Goal: Find specific page/section: Locate a particular part of the current website

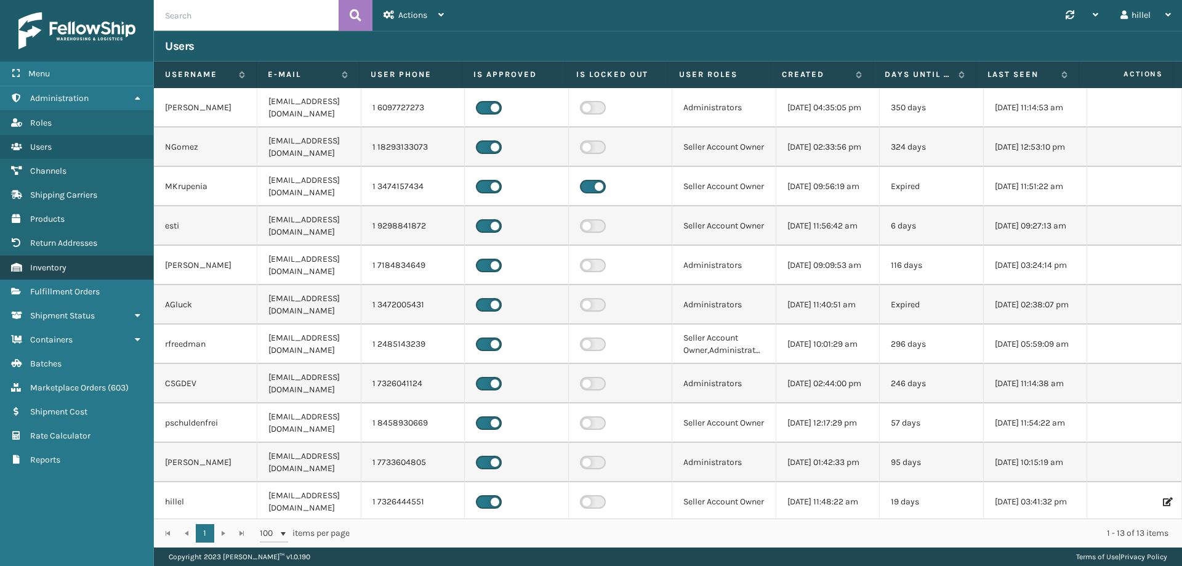
click at [55, 267] on span "Inventory" at bounding box center [48, 267] width 36 height 10
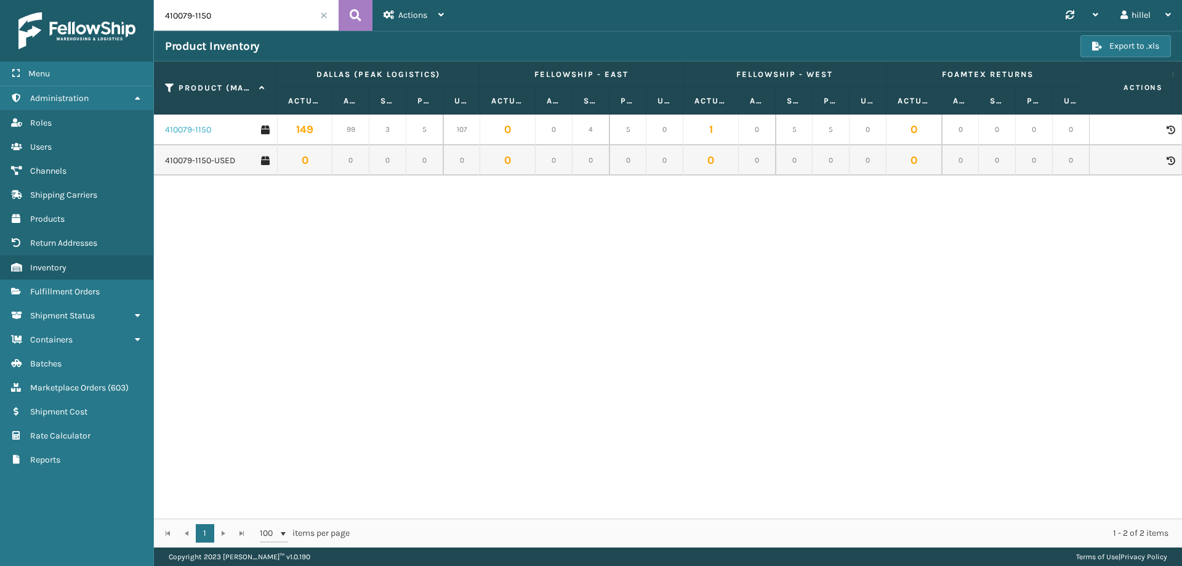
click at [198, 126] on link "410079-1150" at bounding box center [188, 130] width 46 height 12
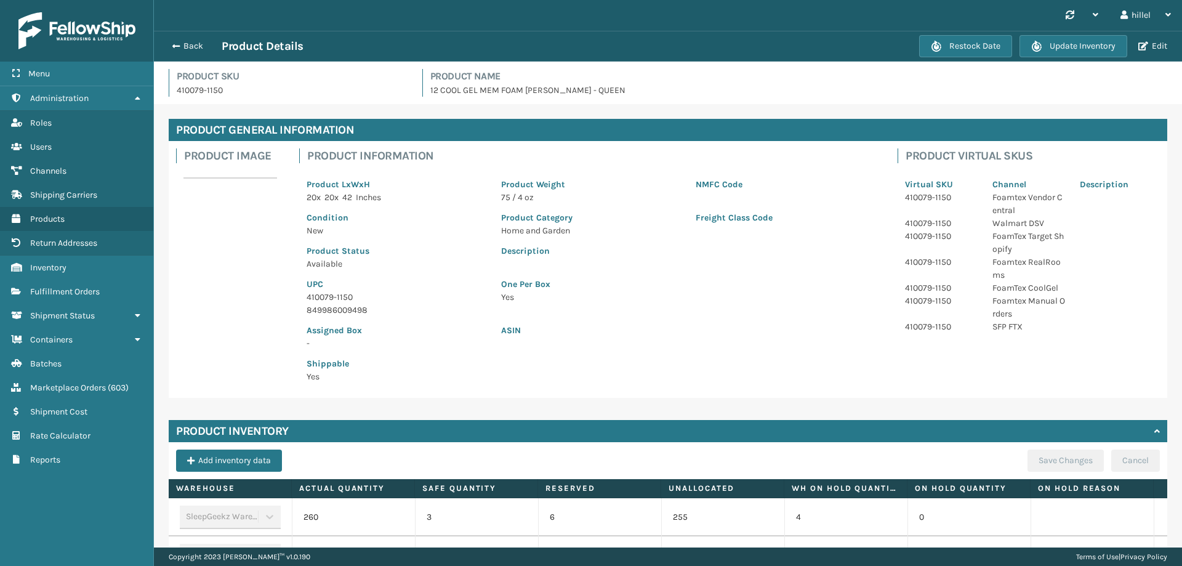
scroll to position [355, 0]
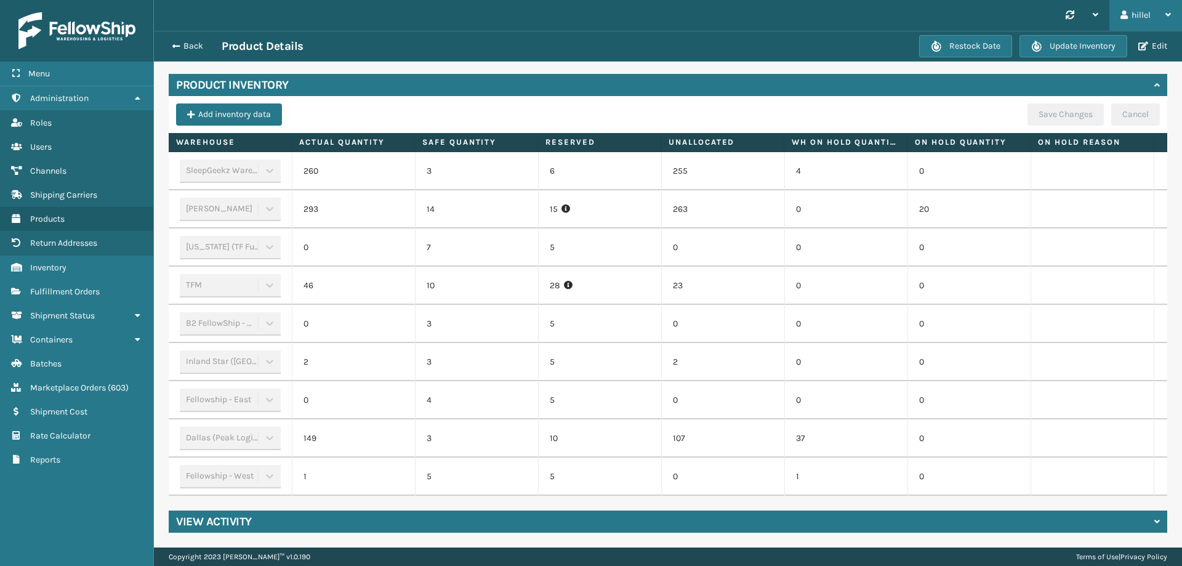
click at [1131, 16] on div "hillel" at bounding box center [1145, 15] width 50 height 31
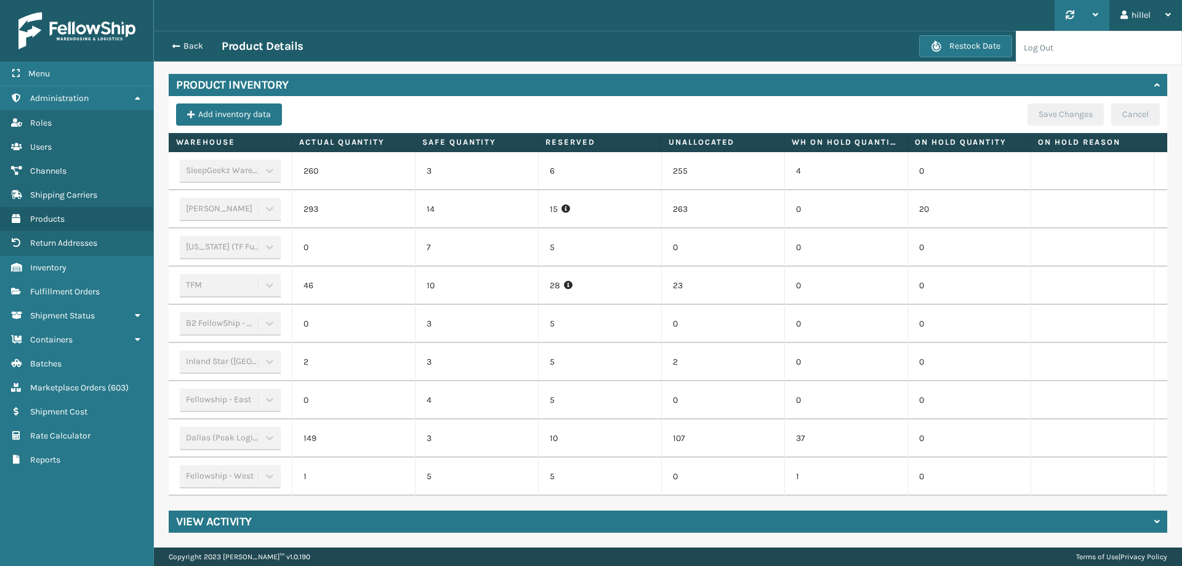
click at [1091, 30] on div at bounding box center [1082, 15] width 33 height 31
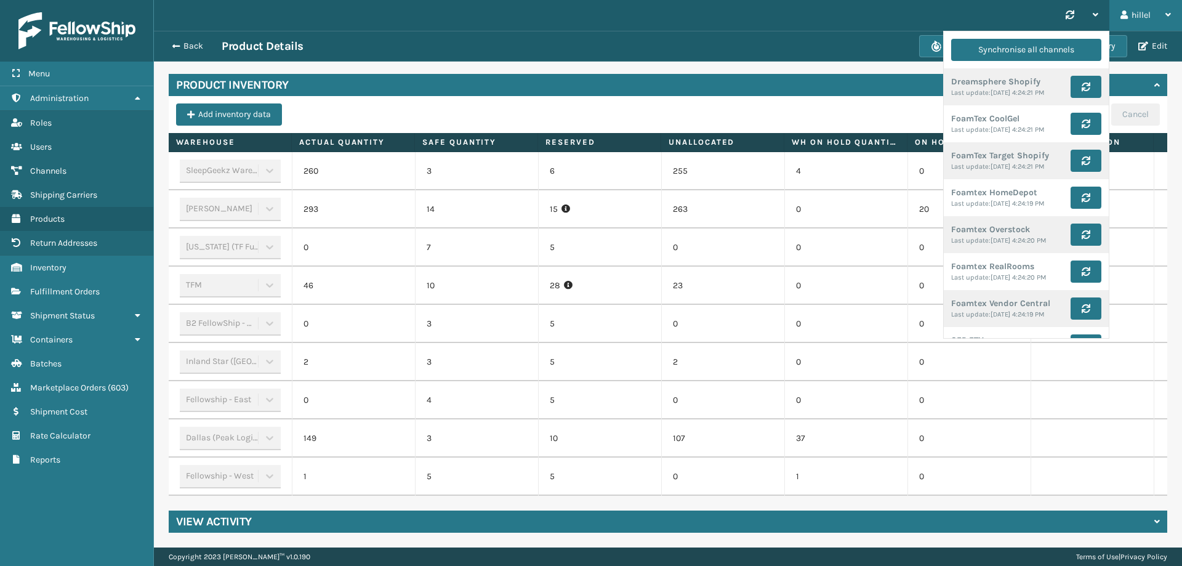
click at [1160, 19] on div "hillel" at bounding box center [1145, 15] width 50 height 31
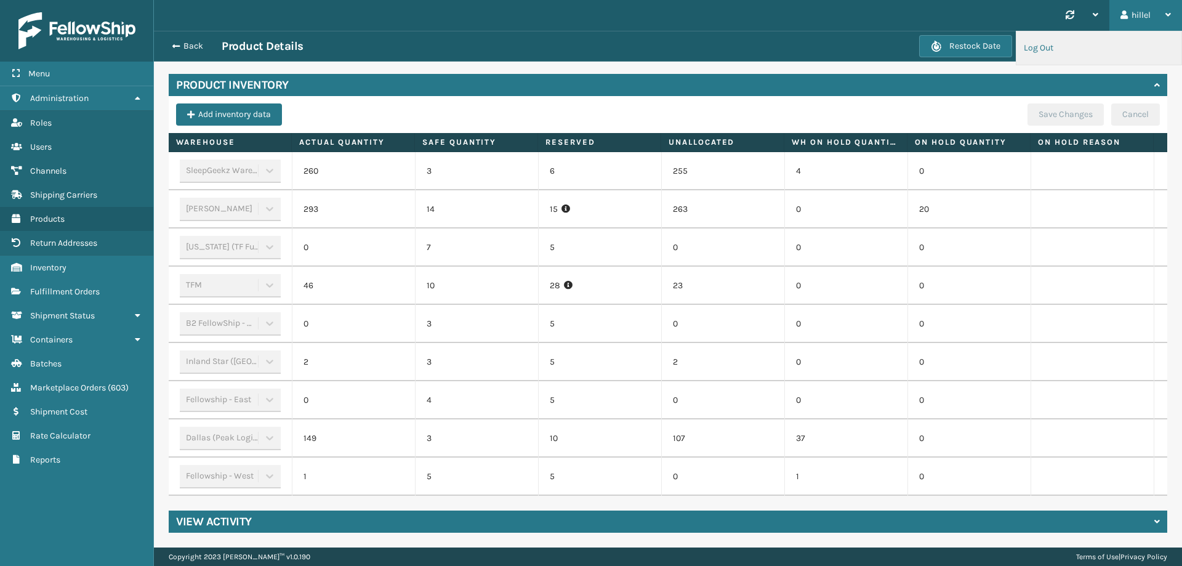
click at [1081, 46] on li "Log Out" at bounding box center [1098, 47] width 165 height 33
